Goal: Complete application form

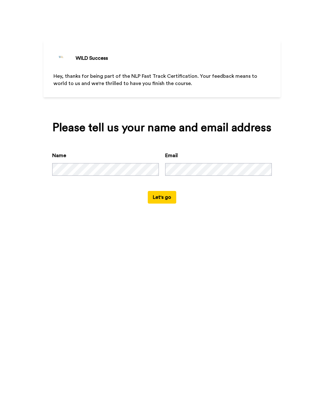
click at [169, 204] on button "Let's go" at bounding box center [162, 197] width 28 height 13
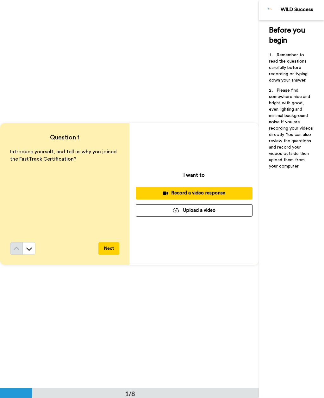
click at [232, 192] on div "Record a video response" at bounding box center [194, 193] width 107 height 7
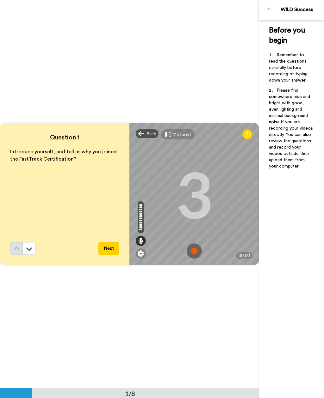
click at [196, 254] on img at bounding box center [194, 251] width 15 height 15
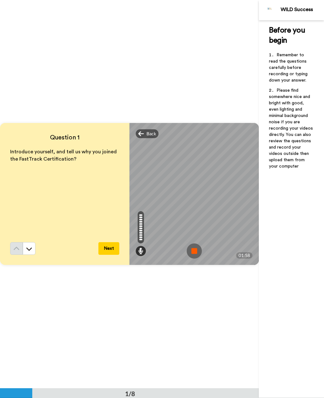
click at [194, 254] on img at bounding box center [194, 251] width 15 height 15
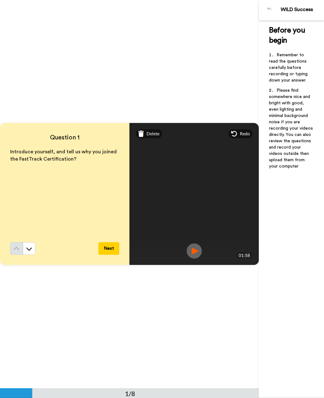
click at [242, 133] on span "Redo" at bounding box center [245, 134] width 10 height 6
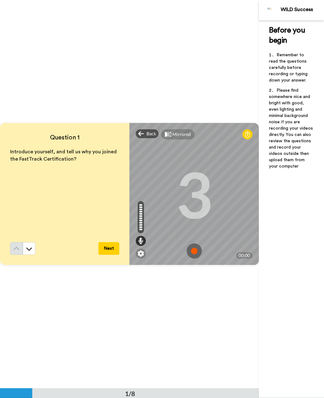
click at [196, 253] on img at bounding box center [194, 251] width 15 height 15
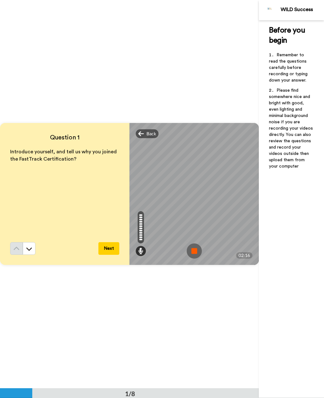
click at [190, 250] on img at bounding box center [194, 251] width 15 height 15
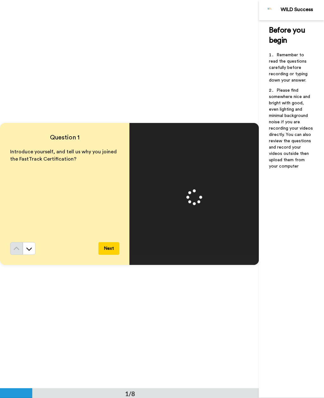
click at [109, 248] on button "Next" at bounding box center [108, 248] width 21 height 13
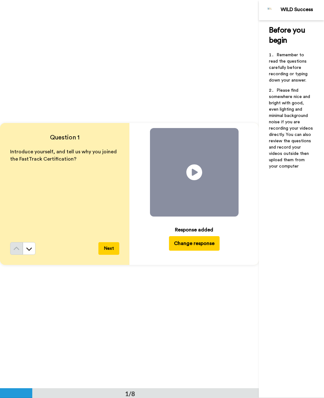
scroll to position [389, 0]
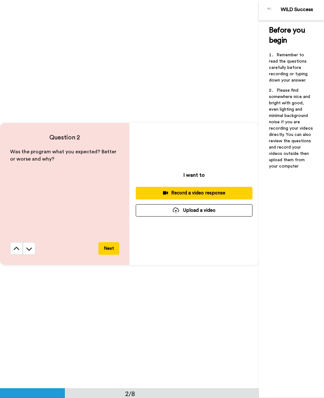
click at [173, 193] on div "Record a video response" at bounding box center [194, 193] width 107 height 7
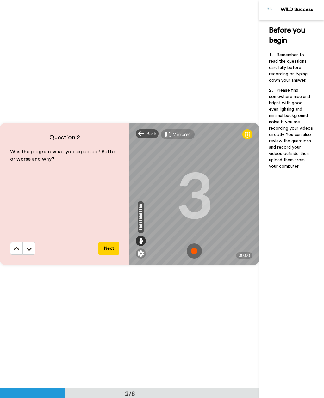
click at [199, 250] on img at bounding box center [194, 251] width 15 height 15
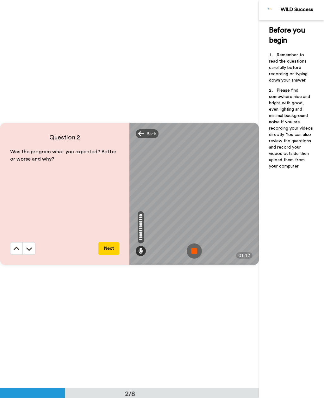
click at [193, 253] on img at bounding box center [194, 251] width 15 height 15
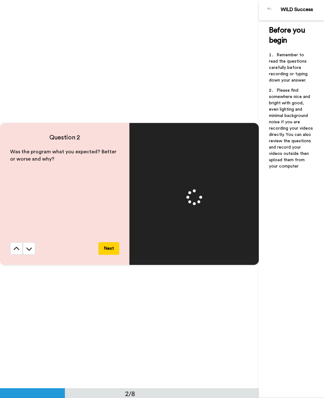
click at [111, 251] on button "Next" at bounding box center [108, 248] width 21 height 13
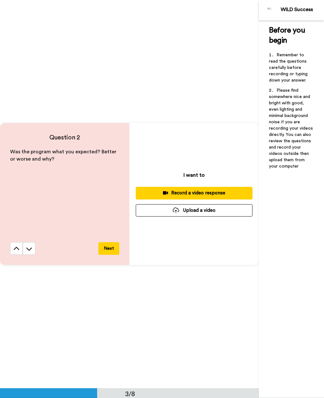
scroll to position [777, 0]
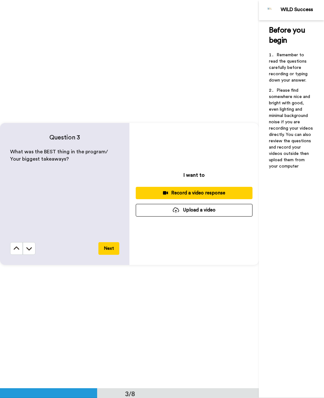
click at [208, 194] on div "Record a video response" at bounding box center [194, 193] width 107 height 7
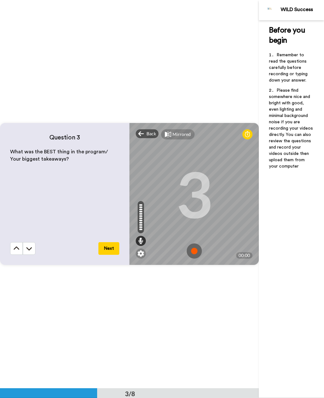
click at [192, 252] on img at bounding box center [194, 251] width 15 height 15
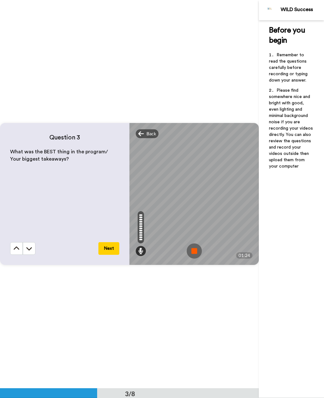
click at [189, 258] on img at bounding box center [194, 251] width 15 height 15
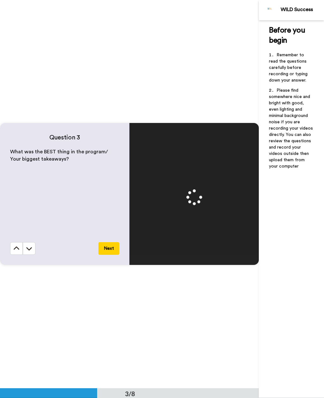
click at [110, 247] on button "Next" at bounding box center [108, 248] width 21 height 13
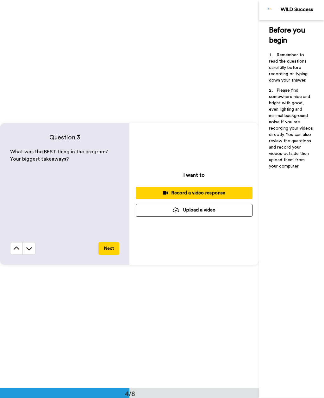
scroll to position [1166, 0]
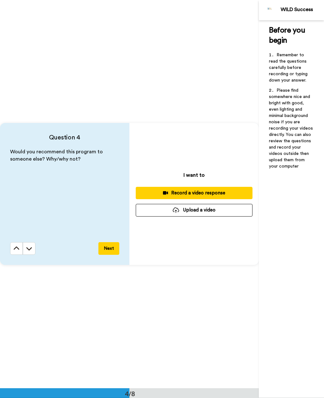
click at [201, 192] on div "Record a video response" at bounding box center [194, 193] width 107 height 7
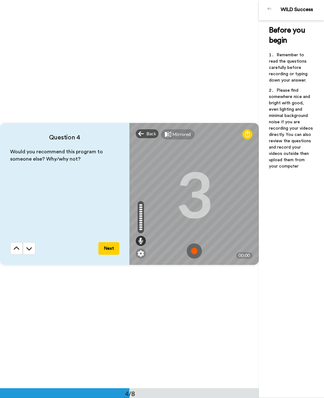
click at [193, 252] on img at bounding box center [194, 251] width 15 height 15
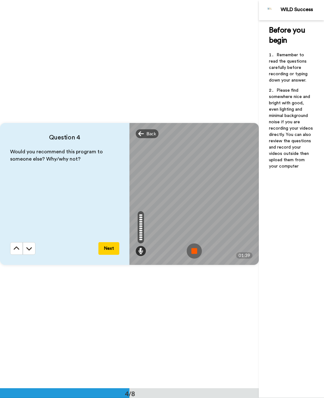
click at [193, 250] on img at bounding box center [194, 251] width 15 height 15
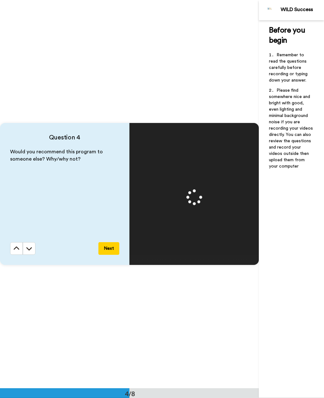
click at [111, 247] on button "Next" at bounding box center [108, 248] width 21 height 13
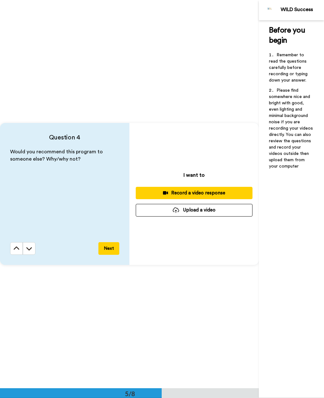
scroll to position [1555, 0]
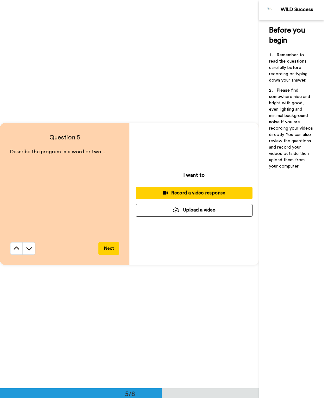
click at [166, 194] on icon at bounding box center [165, 192] width 5 height 3
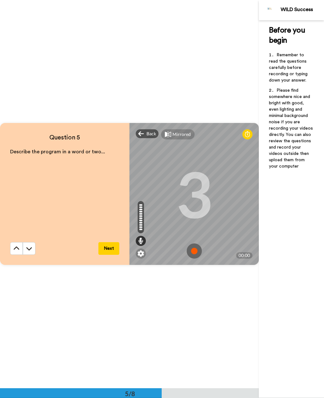
click at [192, 253] on img at bounding box center [194, 251] width 15 height 15
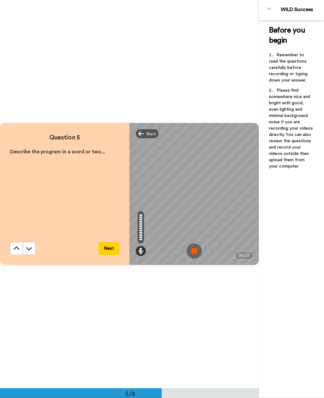
click at [192, 250] on img at bounding box center [194, 251] width 15 height 15
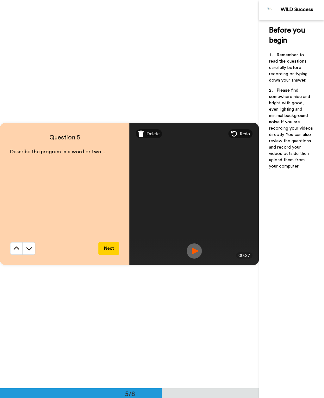
click at [110, 249] on button "Next" at bounding box center [108, 248] width 21 height 13
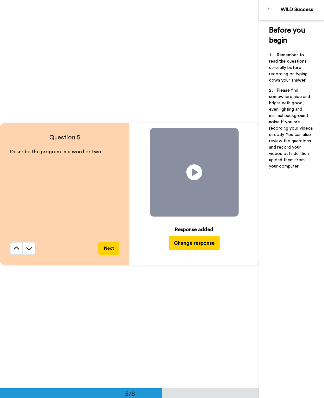
scroll to position [1943, 0]
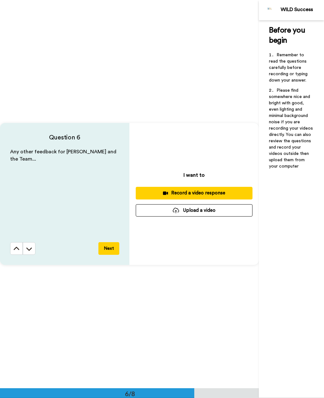
click at [170, 197] on div "Record a video response" at bounding box center [194, 193] width 107 height 7
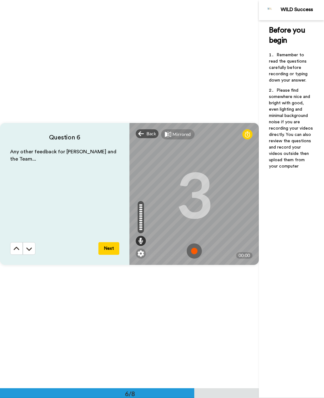
click at [197, 253] on img at bounding box center [194, 251] width 15 height 15
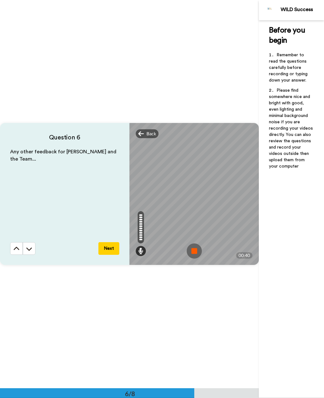
click at [194, 254] on img at bounding box center [194, 251] width 15 height 15
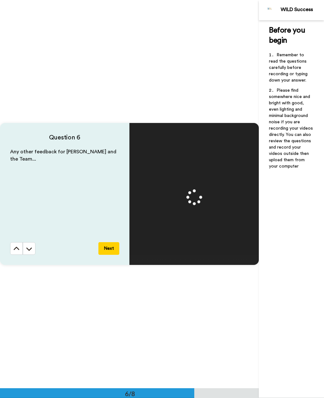
click at [111, 246] on button "Next" at bounding box center [108, 248] width 21 height 13
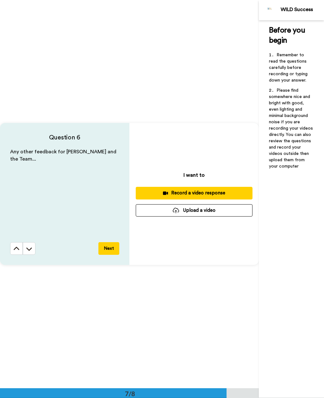
scroll to position [2332, 0]
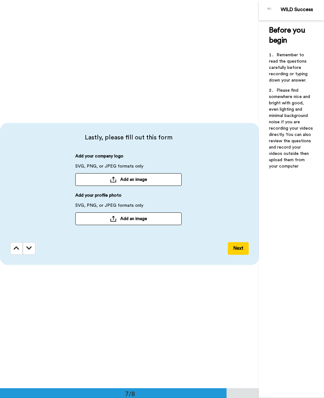
click at [164, 174] on button "Add an image" at bounding box center [128, 179] width 106 height 13
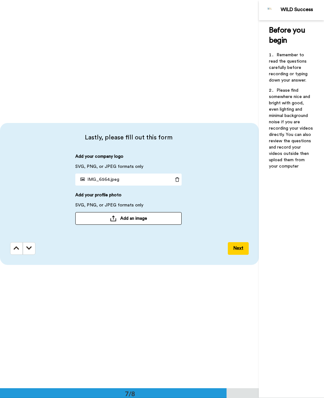
click at [163, 219] on button "Add an image" at bounding box center [128, 218] width 106 height 13
click at [175, 180] on icon at bounding box center [177, 180] width 9 height 4
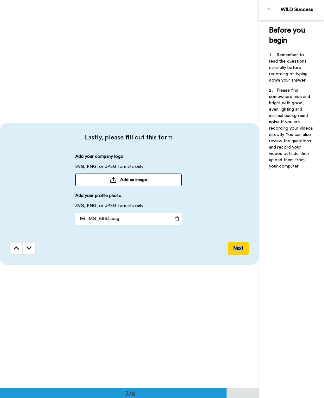
click at [162, 183] on button "Add an image" at bounding box center [128, 180] width 106 height 13
click at [232, 249] on button "Next" at bounding box center [238, 248] width 21 height 13
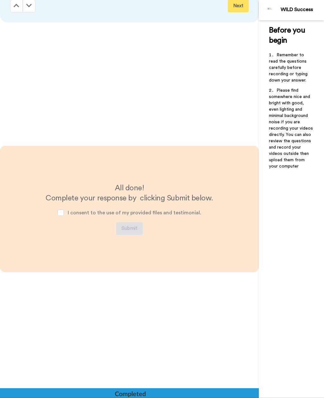
scroll to position [2589, 0]
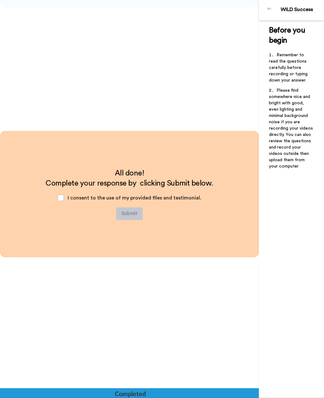
click at [60, 197] on span at bounding box center [61, 198] width 6 height 6
click at [132, 212] on button "Submit" at bounding box center [129, 214] width 27 height 13
